Goal: Contribute content

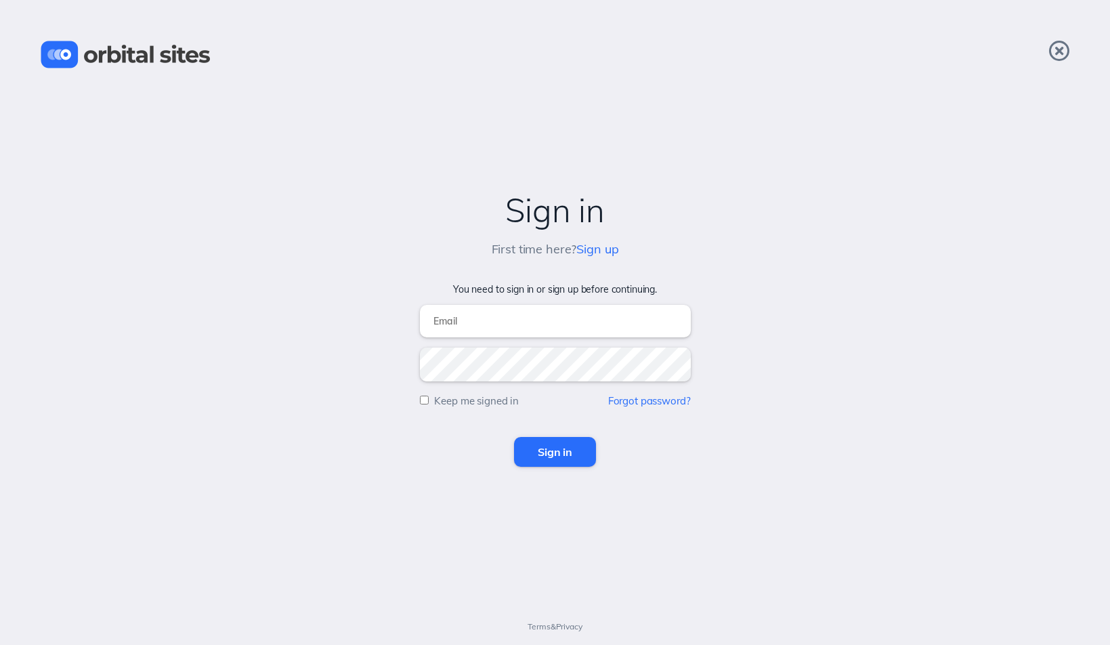
type input "[EMAIL_ADDRESS][DOMAIN_NAME]"
click at [555, 452] on input "Sign in" at bounding box center [555, 452] width 82 height 30
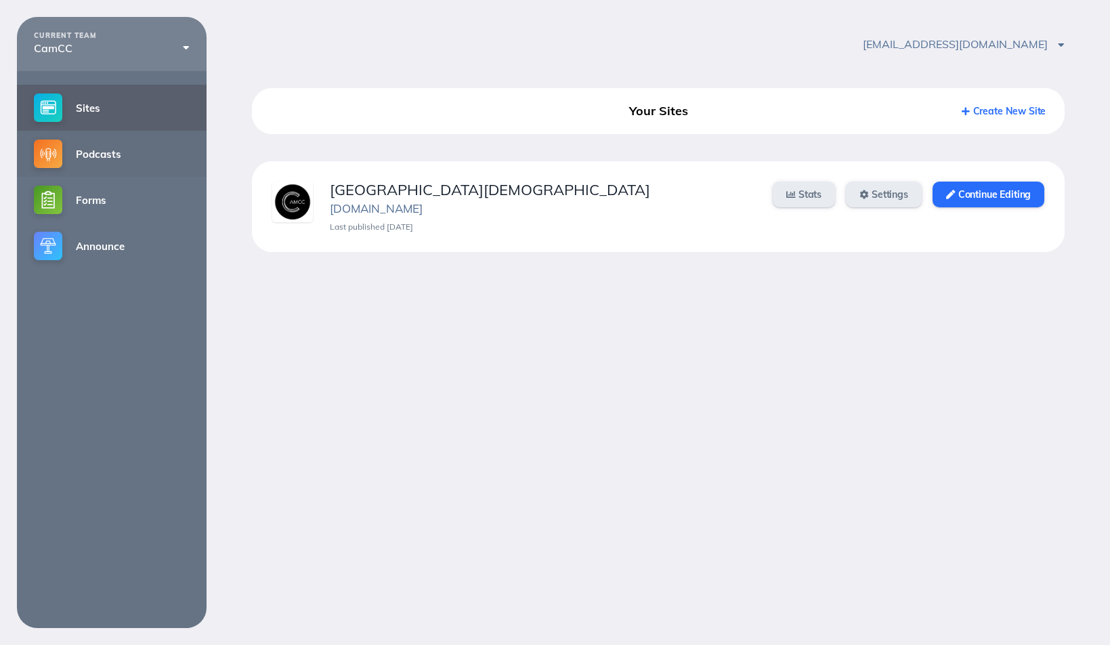
click at [106, 148] on link "Podcasts" at bounding box center [112, 154] width 190 height 46
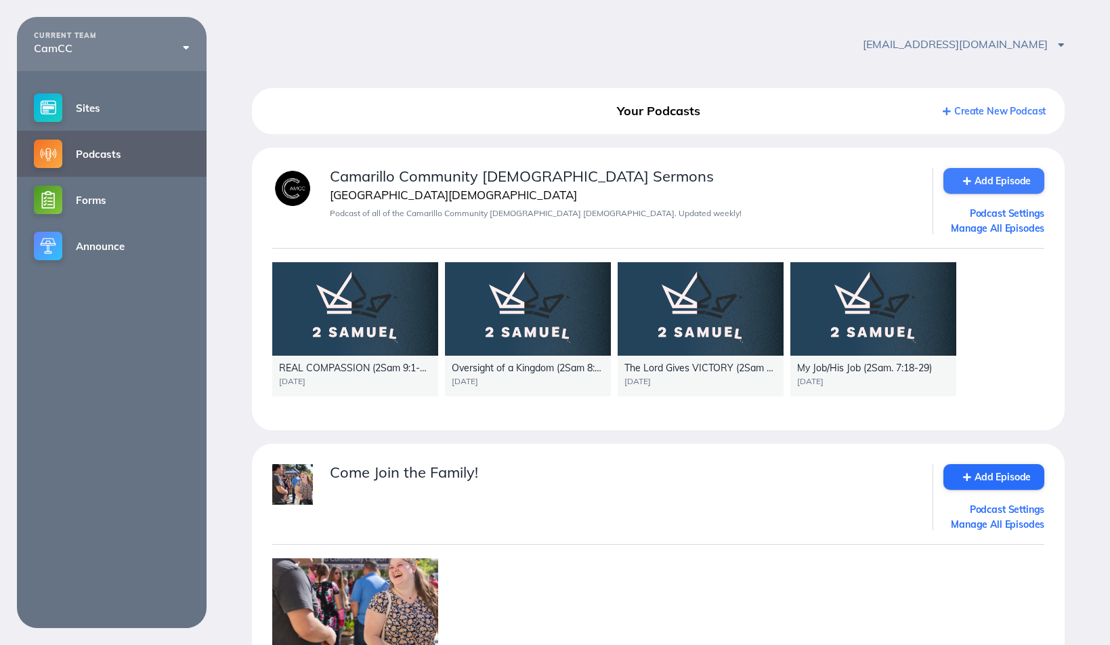
click at [997, 182] on link "Add Episode" at bounding box center [993, 181] width 101 height 26
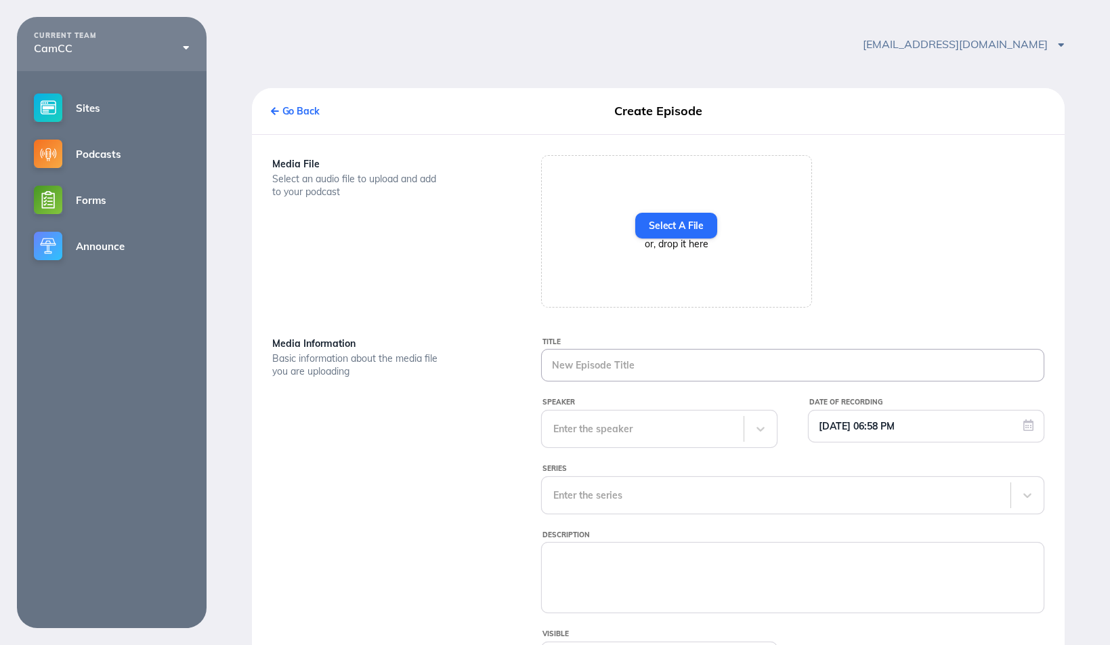
click at [617, 374] on input "Title" at bounding box center [793, 364] width 502 height 31
click at [641, 370] on input "Title" at bounding box center [793, 364] width 502 height 31
paste input "Cornered_yet_INVINCIBLE_10_1_19"
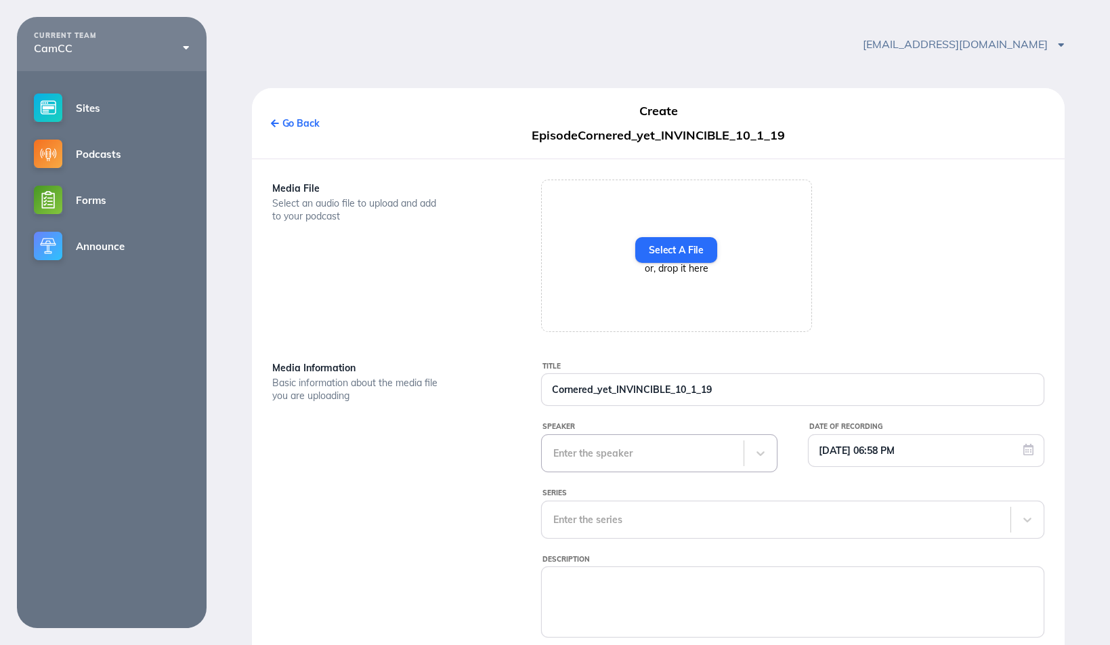
drag, startPoint x: 598, startPoint y: 393, endPoint x: 599, endPoint y: 422, distance: 28.4
click at [598, 393] on input "Cornered_yet_INVINCIBLE_10_1_19" at bounding box center [793, 389] width 502 height 31
drag, startPoint x: 752, startPoint y: 389, endPoint x: 448, endPoint y: 370, distance: 304.6
click at [448, 370] on div "Media Information Basic information about the media file you are uploading Titl…" at bounding box center [658, 543] width 806 height 368
type input "Cornered, yet INVINCIBLE!!! (2Sam 10:1-19)"
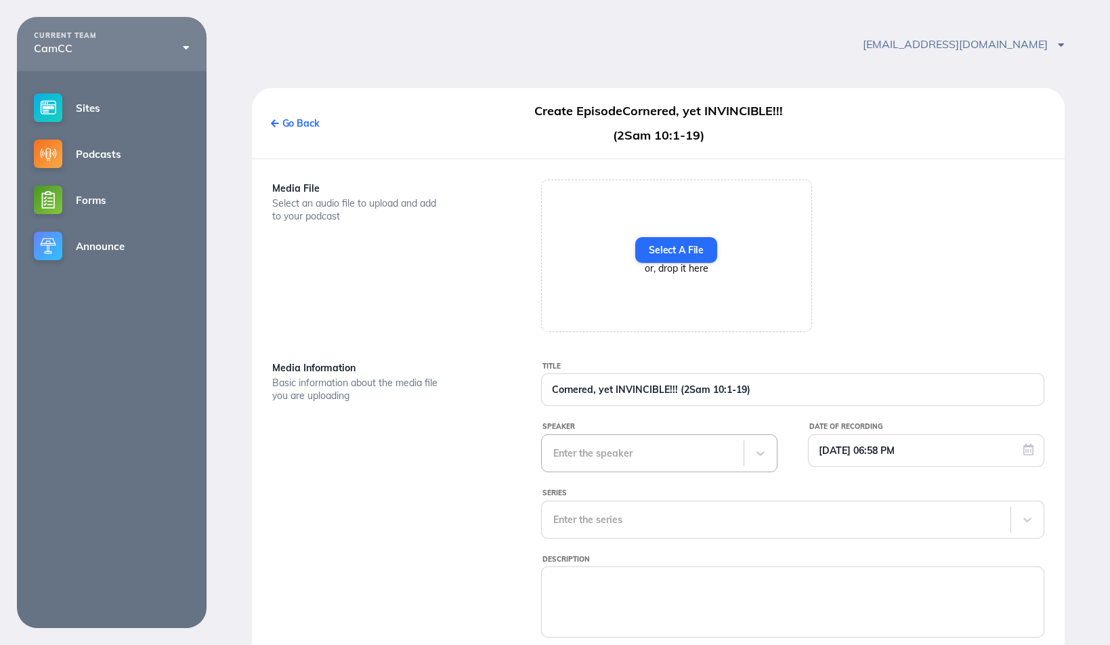
click at [601, 458] on div "Enter the speaker" at bounding box center [659, 453] width 237 height 38
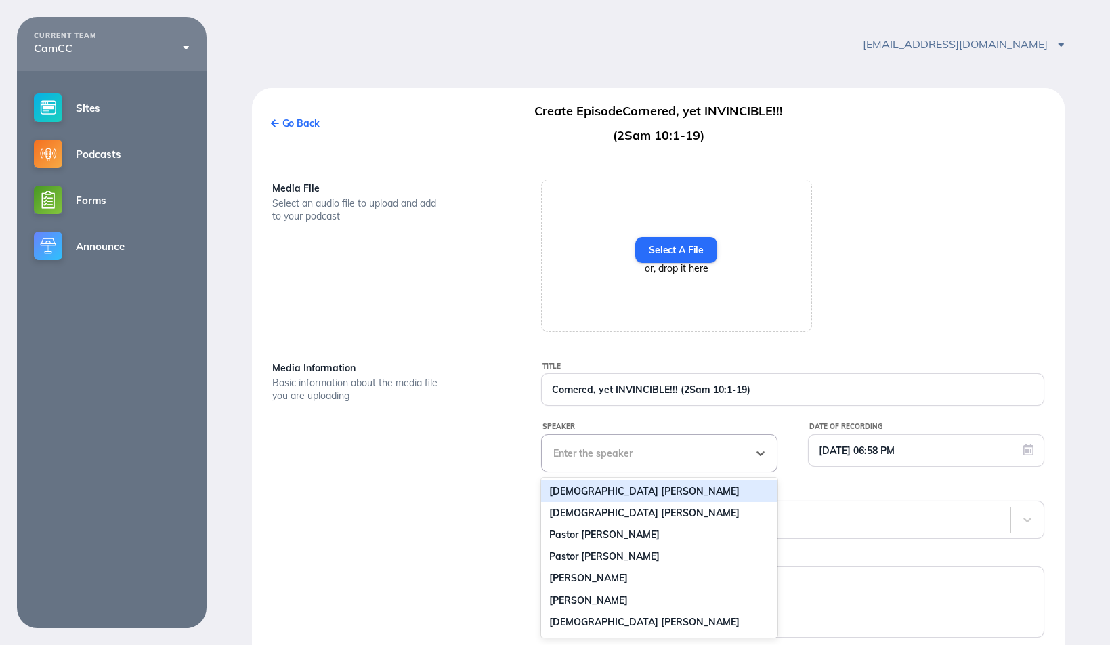
scroll to position [43, 0]
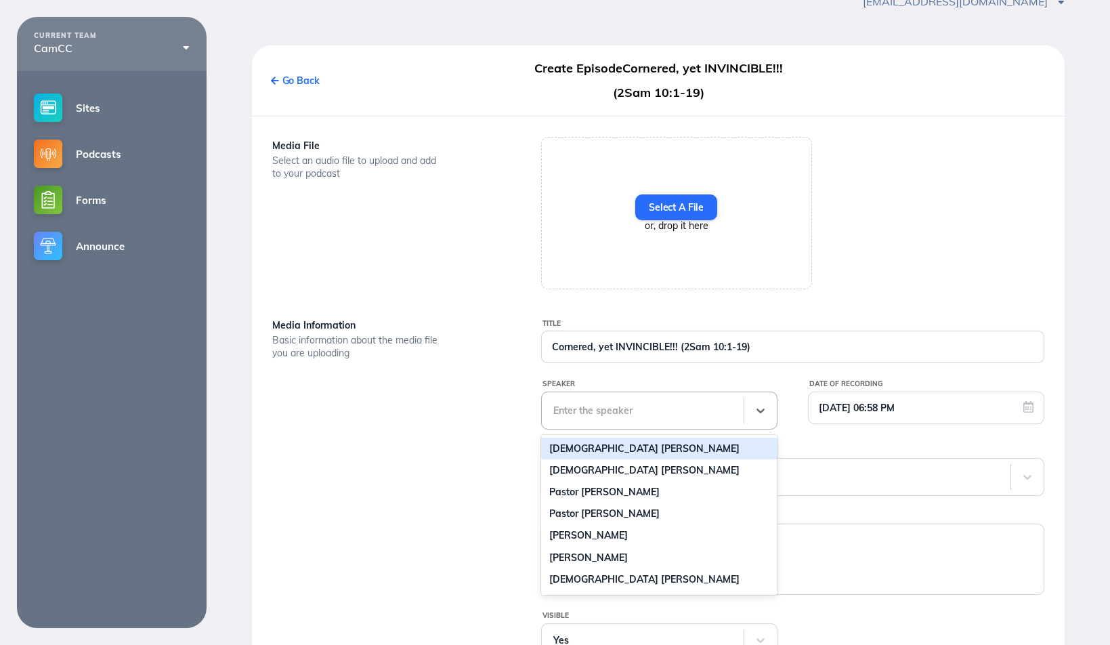
click at [605, 447] on div "[DEMOGRAPHIC_DATA] [PERSON_NAME]" at bounding box center [659, 448] width 237 height 22
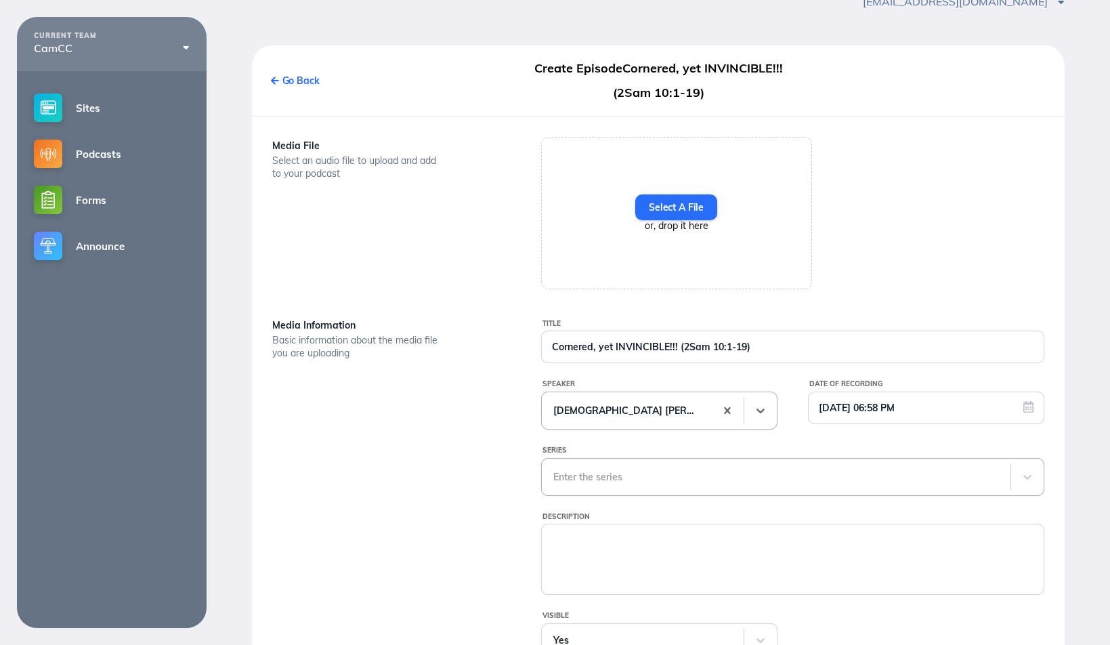
click at [594, 475] on div "Enter the series" at bounding box center [793, 477] width 504 height 38
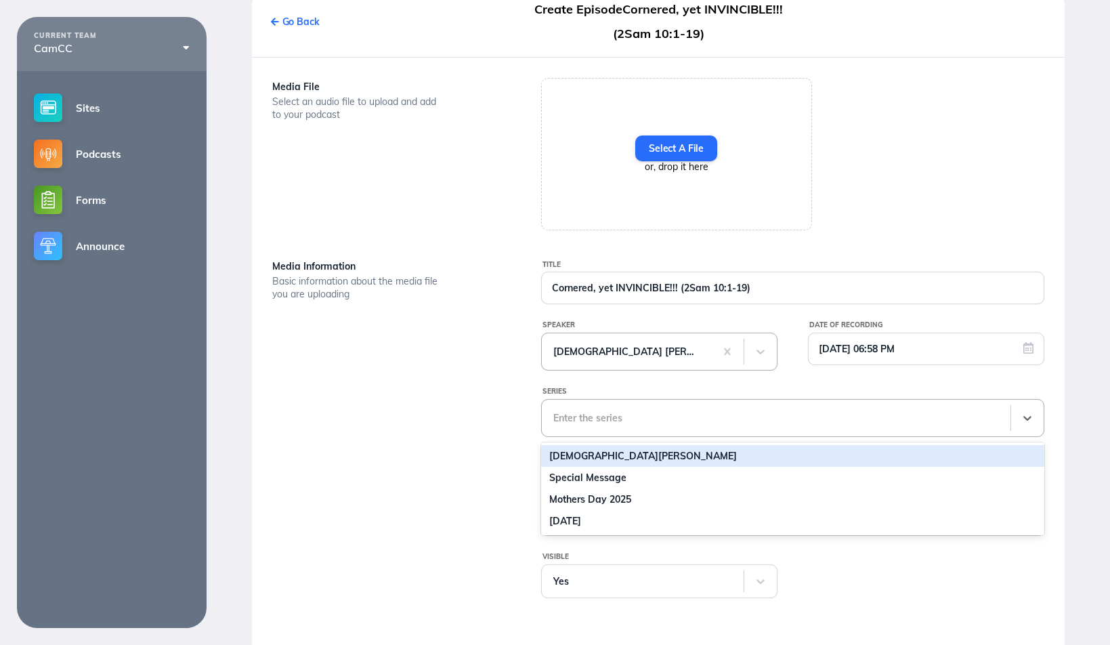
scroll to position [110, 0]
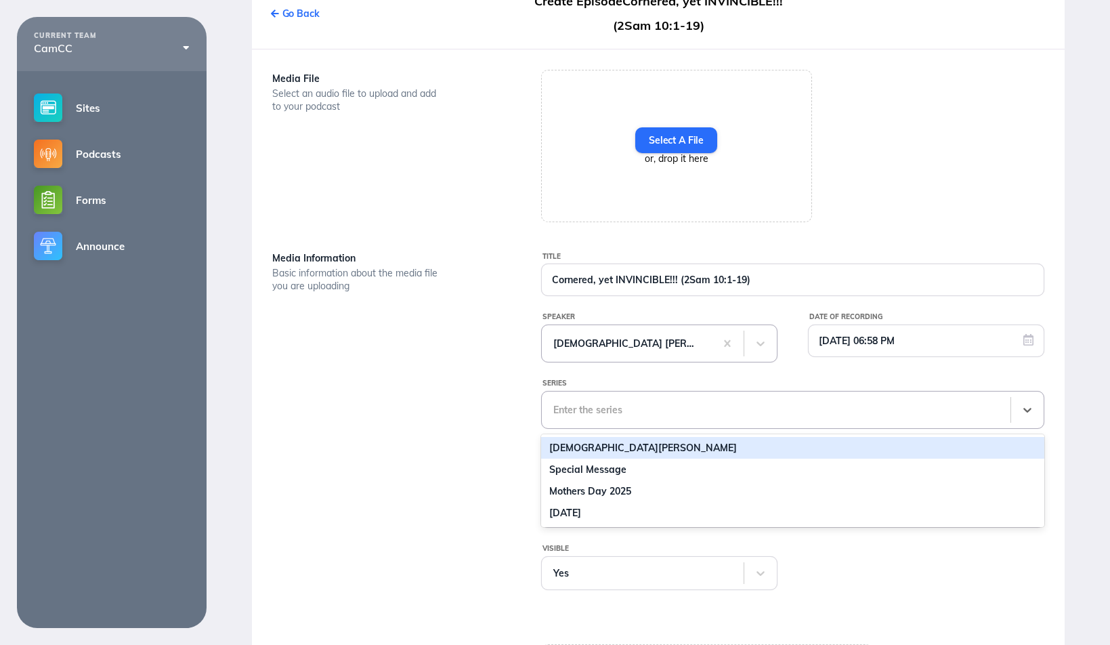
click at [591, 450] on div "[DEMOGRAPHIC_DATA][PERSON_NAME]" at bounding box center [793, 448] width 504 height 22
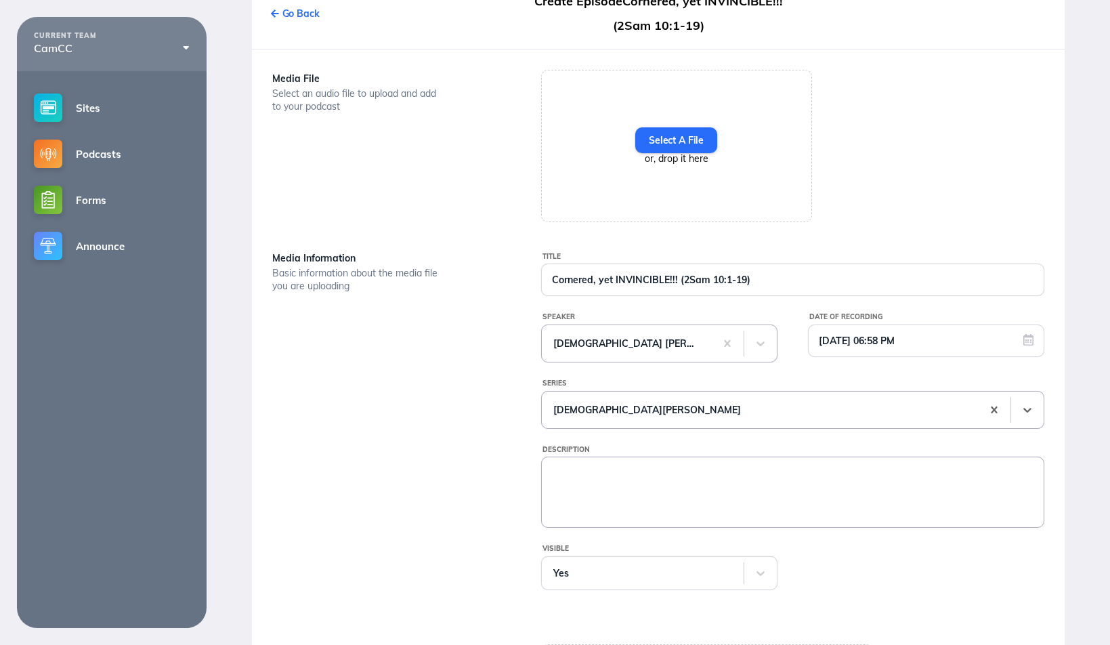
click at [575, 475] on textarea "Description" at bounding box center [793, 491] width 502 height 68
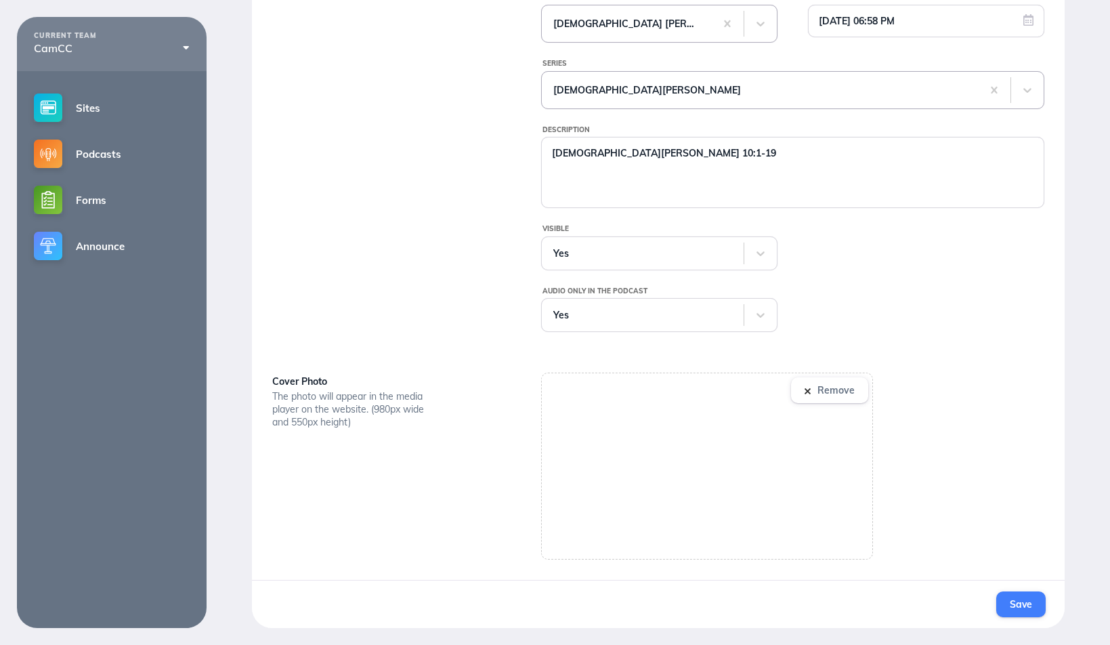
scroll to position [431, 0]
type textarea "[DEMOGRAPHIC_DATA][PERSON_NAME] 10:1-19"
click at [1020, 601] on span "Save" at bounding box center [1021, 604] width 22 height 12
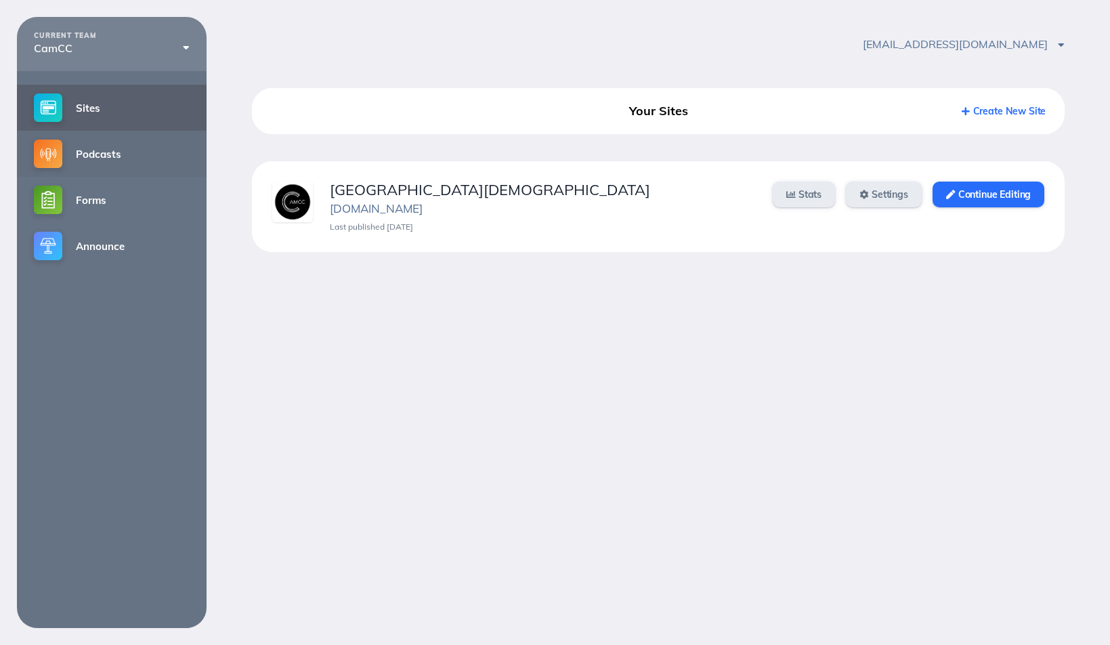
click at [100, 146] on link "Podcasts" at bounding box center [112, 154] width 190 height 46
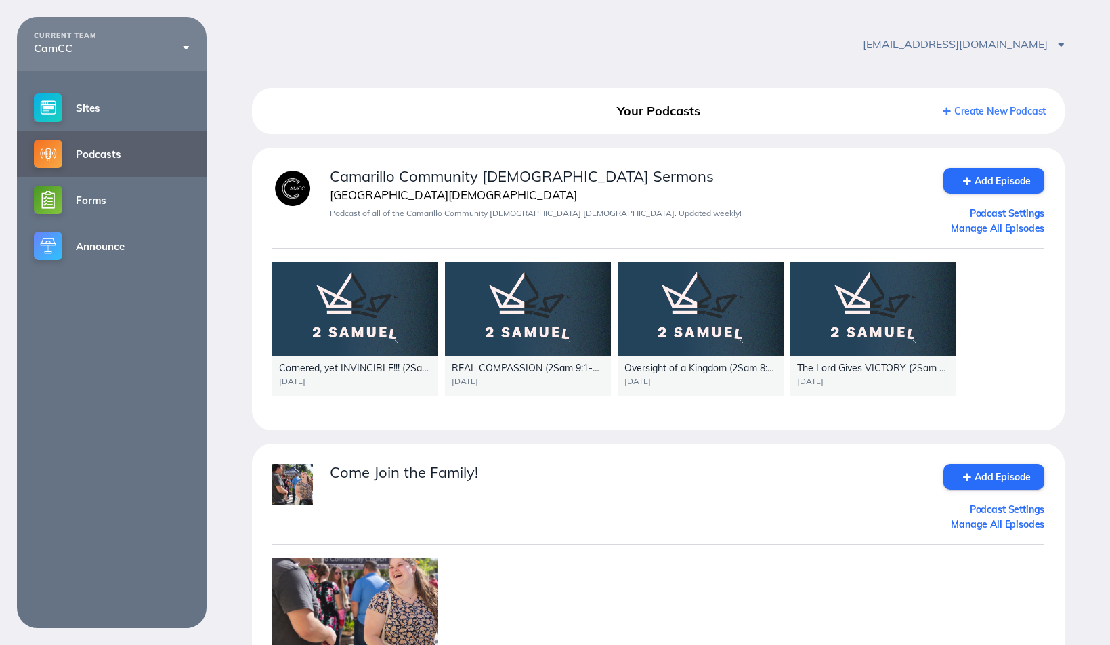
click at [352, 313] on div at bounding box center [355, 308] width 166 height 93
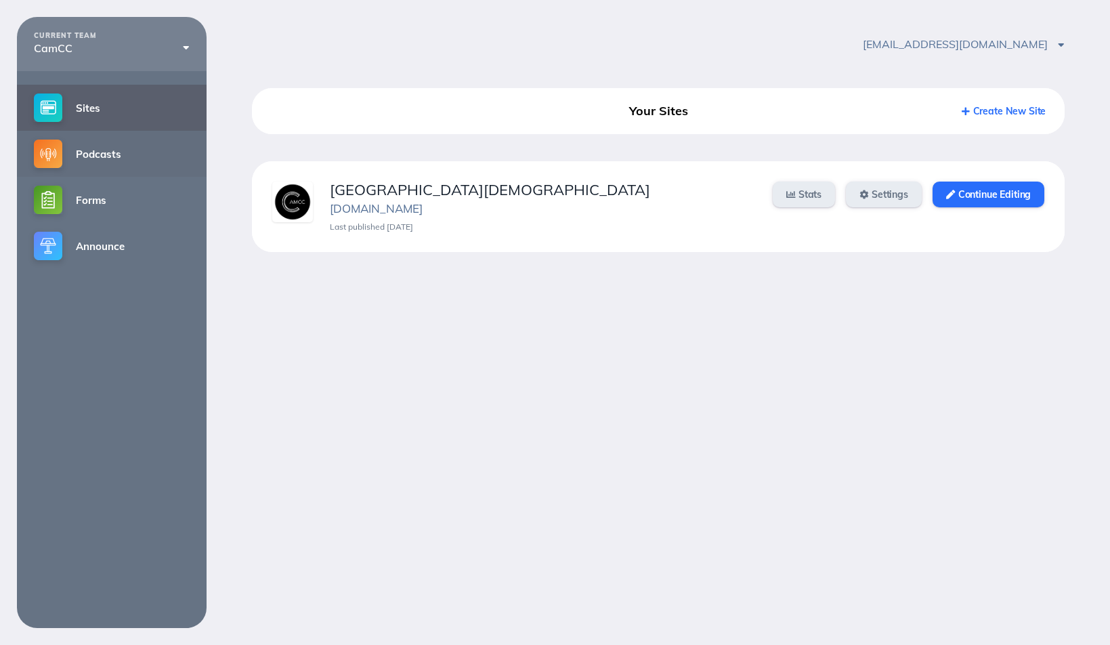
click at [93, 154] on link "Podcasts" at bounding box center [112, 154] width 190 height 46
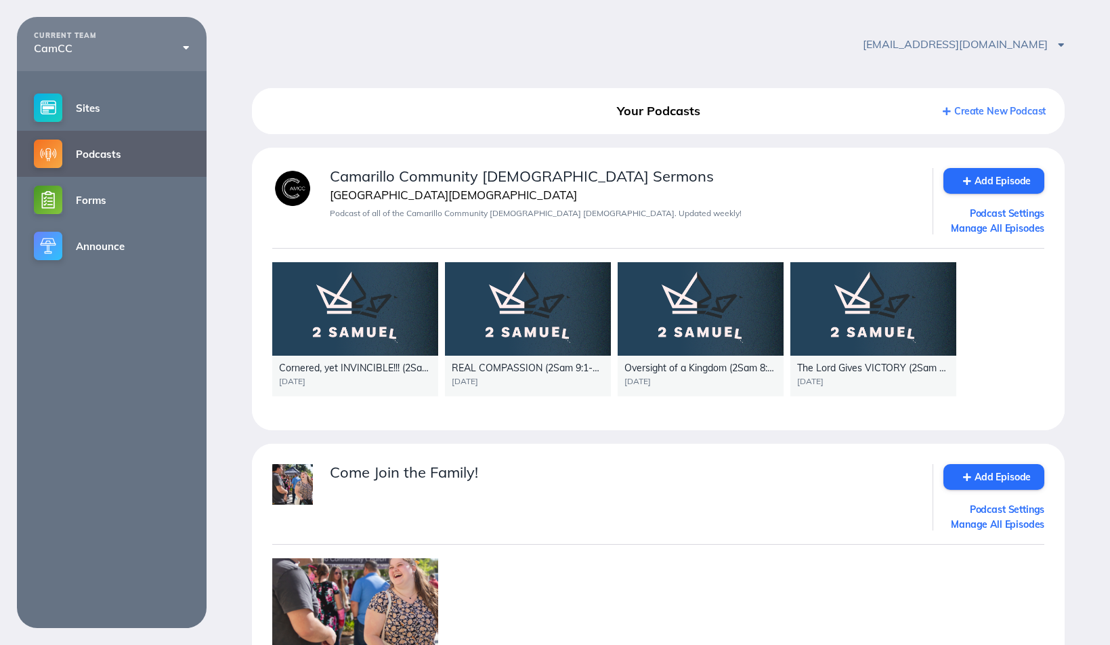
click at [352, 301] on div at bounding box center [355, 308] width 166 height 93
